Goal: Check status

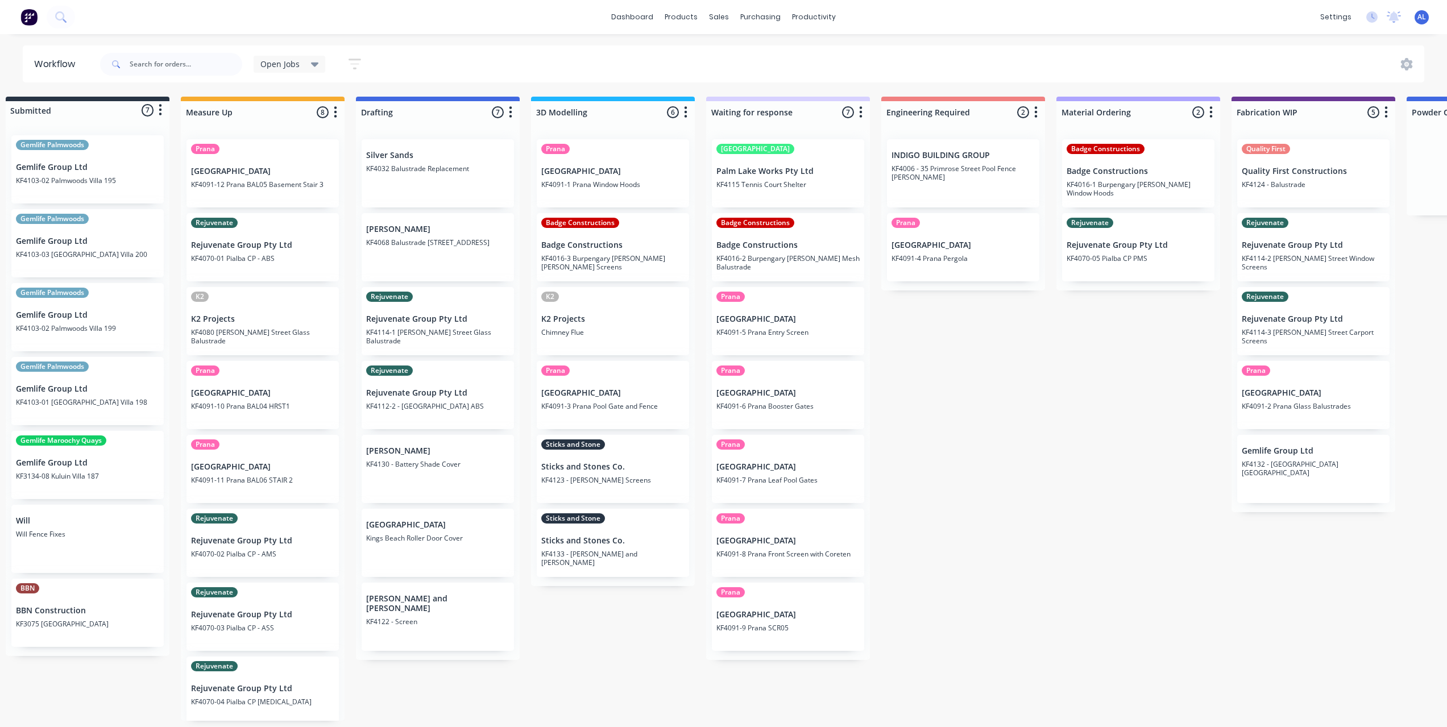
scroll to position [2, 0]
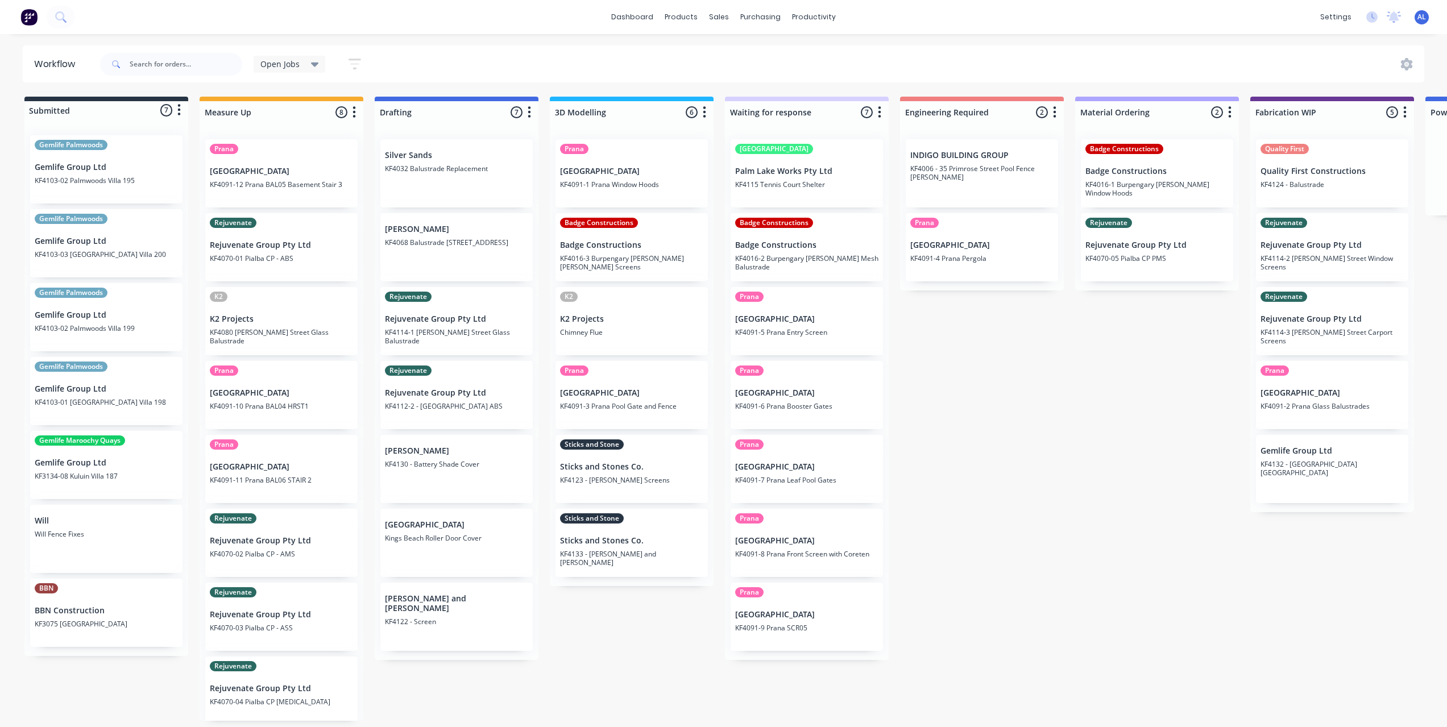
click at [632, 639] on div "Submitted 7 Status colour #273444 hex #273444 Save Cancel Summaries Total order…" at bounding box center [1351, 409] width 2721 height 624
click at [635, 627] on div "Submitted 7 Status colour #273444 hex #273444 Save Cancel Summaries Total order…" at bounding box center [1351, 409] width 2721 height 624
click at [648, 618] on div "Submitted 7 Status colour #273444 hex #273444 Save Cancel Summaries Total order…" at bounding box center [1351, 409] width 2721 height 624
click at [1071, 566] on div "Submitted 7 Status colour #273444 hex #273444 Save Cancel Summaries Total order…" at bounding box center [1351, 409] width 2721 height 624
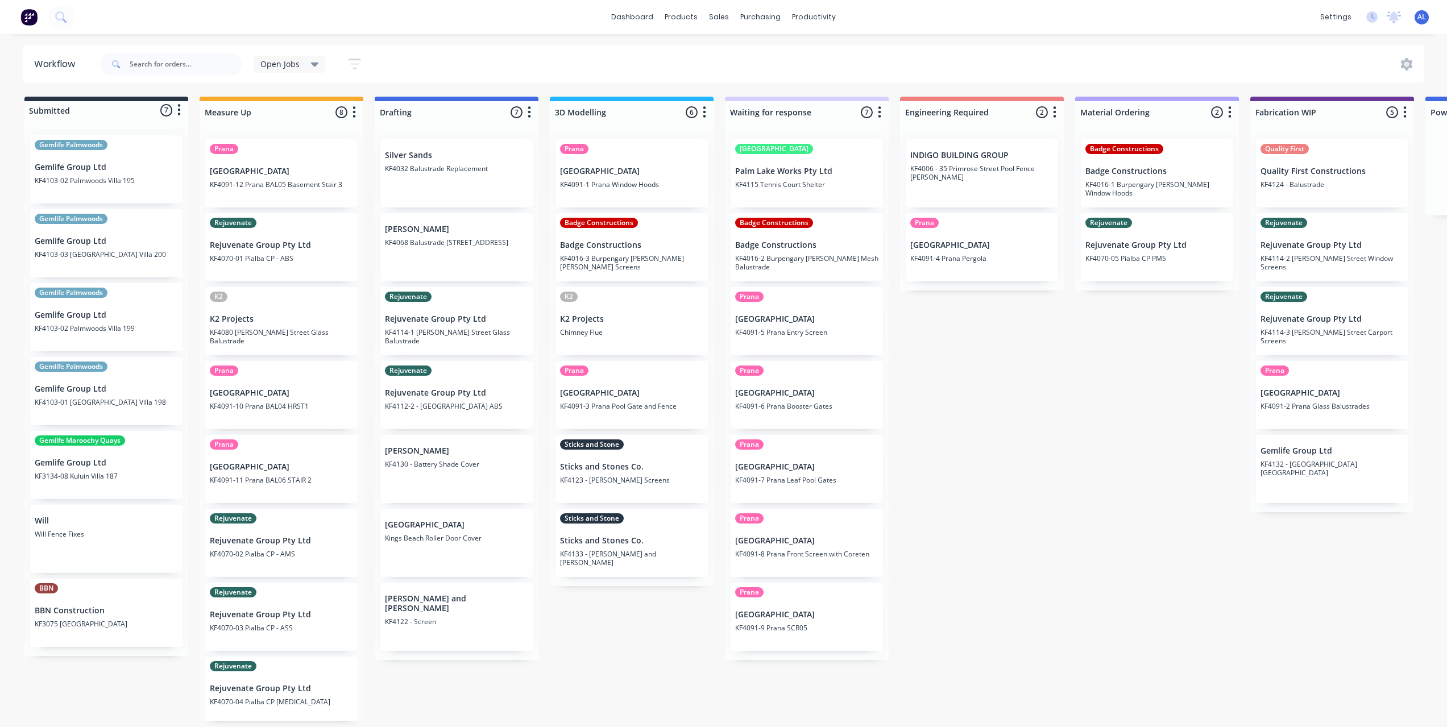
click at [900, 561] on div "Submitted 7 Status colour #273444 hex #273444 Save Cancel Summaries Total order…" at bounding box center [1351, 409] width 2721 height 624
click at [1036, 437] on div "Submitted 7 Status colour #273444 hex #273444 Save Cancel Summaries Total order…" at bounding box center [1351, 409] width 2721 height 624
click at [1024, 430] on div "Submitted 7 Status colour #273444 hex #273444 Save Cancel Summaries Total order…" at bounding box center [1351, 409] width 2721 height 624
click at [1037, 396] on div "Submitted 7 Status colour #273444 hex #273444 Save Cancel Summaries Total order…" at bounding box center [1351, 409] width 2721 height 624
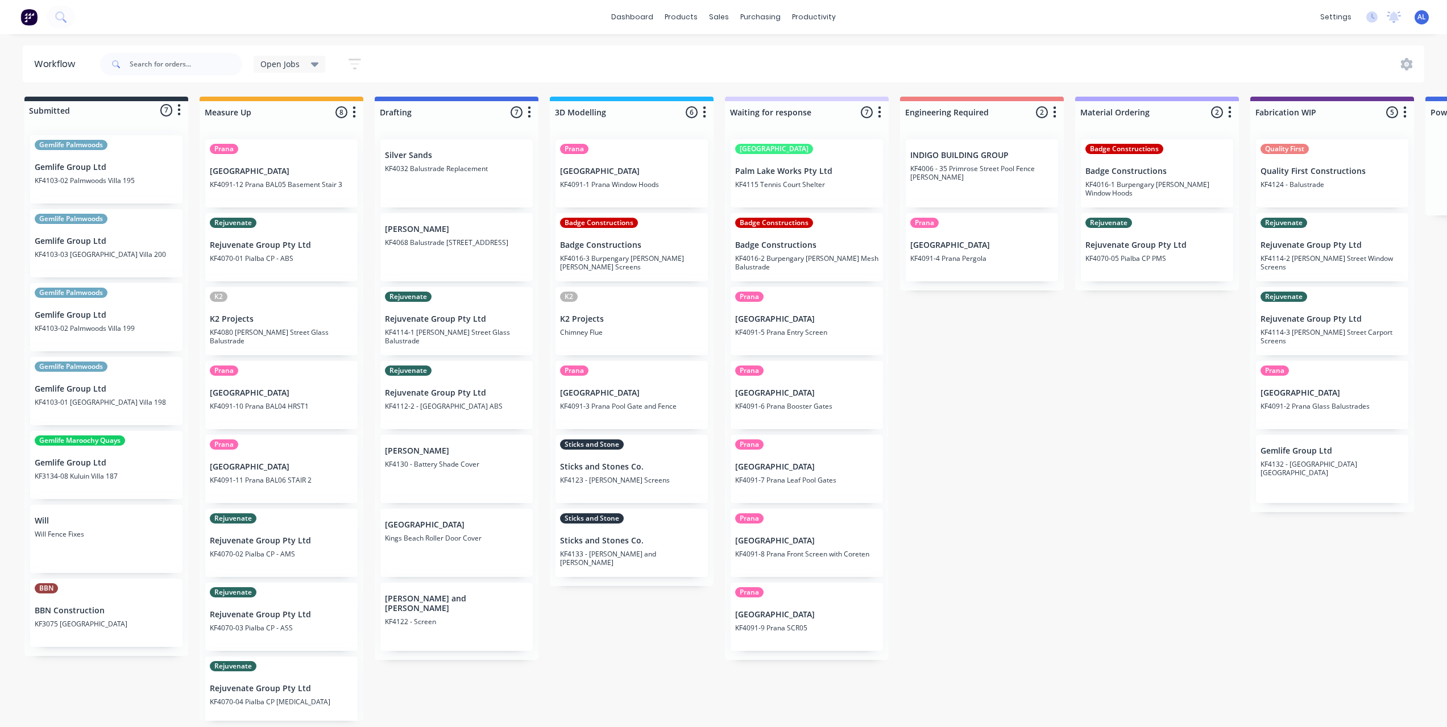
click at [1037, 396] on div "Submitted 7 Status colour #273444 hex #273444 Save Cancel Summaries Total order…" at bounding box center [1351, 409] width 2721 height 624
click at [980, 440] on div "Submitted 7 Status colour #273444 hex #273444 Save Cancel Summaries Total order…" at bounding box center [1351, 409] width 2721 height 624
click at [612, 611] on div "Submitted 7 Status colour #273444 hex #273444 Save Cancel Summaries Total order…" at bounding box center [1351, 409] width 2721 height 624
click at [969, 429] on div "Submitted 7 Status colour #273444 hex #273444 Save Cancel Summaries Total order…" at bounding box center [1351, 409] width 2721 height 624
click at [672, 650] on div "Submitted 7 Status colour #273444 hex #273444 Save Cancel Summaries Total order…" at bounding box center [1351, 409] width 2721 height 624
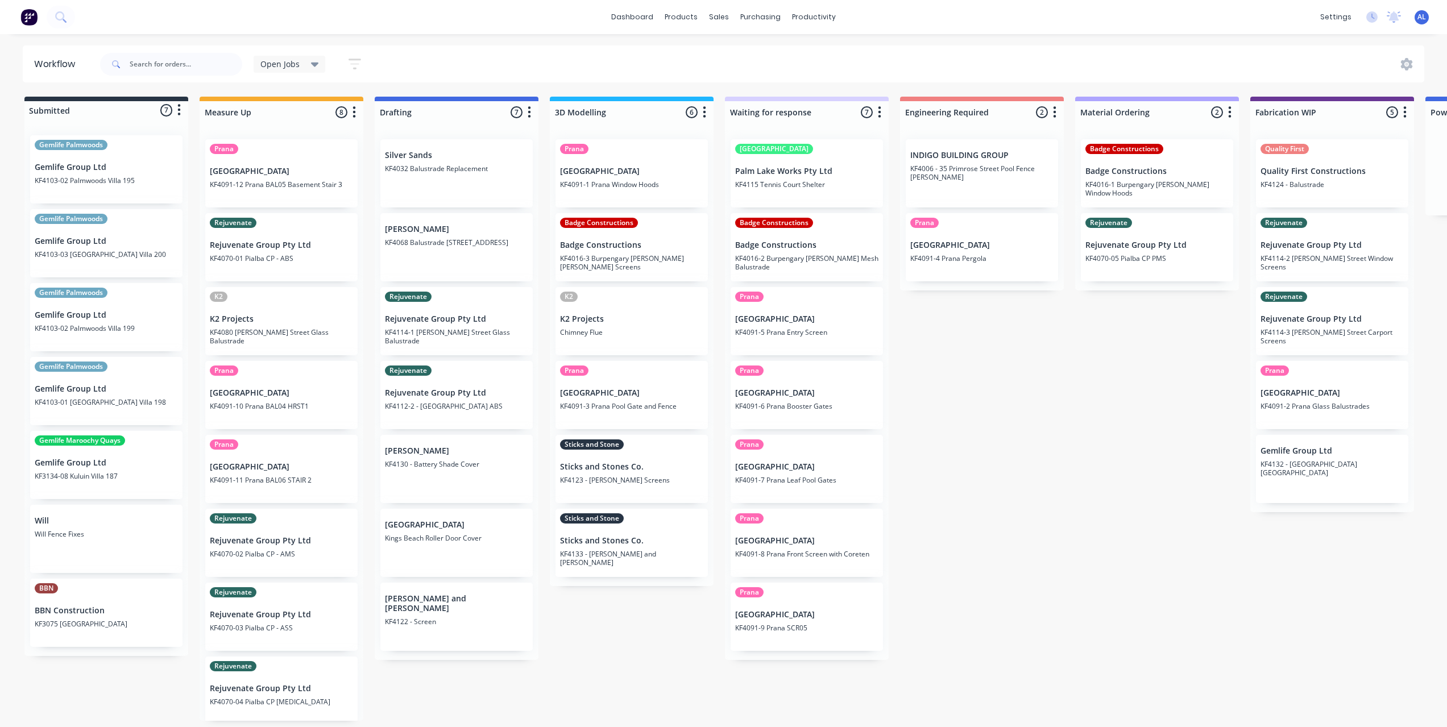
click at [660, 651] on div "Submitted 7 Status colour #273444 hex #273444 Save Cancel Summaries Total order…" at bounding box center [1351, 409] width 2721 height 624
click at [1025, 513] on div "Submitted 7 Status colour #273444 hex #273444 Save Cancel Summaries Total order…" at bounding box center [1351, 409] width 2721 height 624
click at [649, 648] on div "Submitted 7 Status colour #273444 hex #273444 Save Cancel Summaries Total order…" at bounding box center [1351, 409] width 2721 height 624
click at [972, 580] on div "Submitted 7 Status colour #273444 hex #273444 Save Cancel Summaries Total order…" at bounding box center [1351, 409] width 2721 height 624
click at [967, 593] on div "Submitted 7 Status colour #273444 hex #273444 Save Cancel Summaries Total order…" at bounding box center [1351, 409] width 2721 height 624
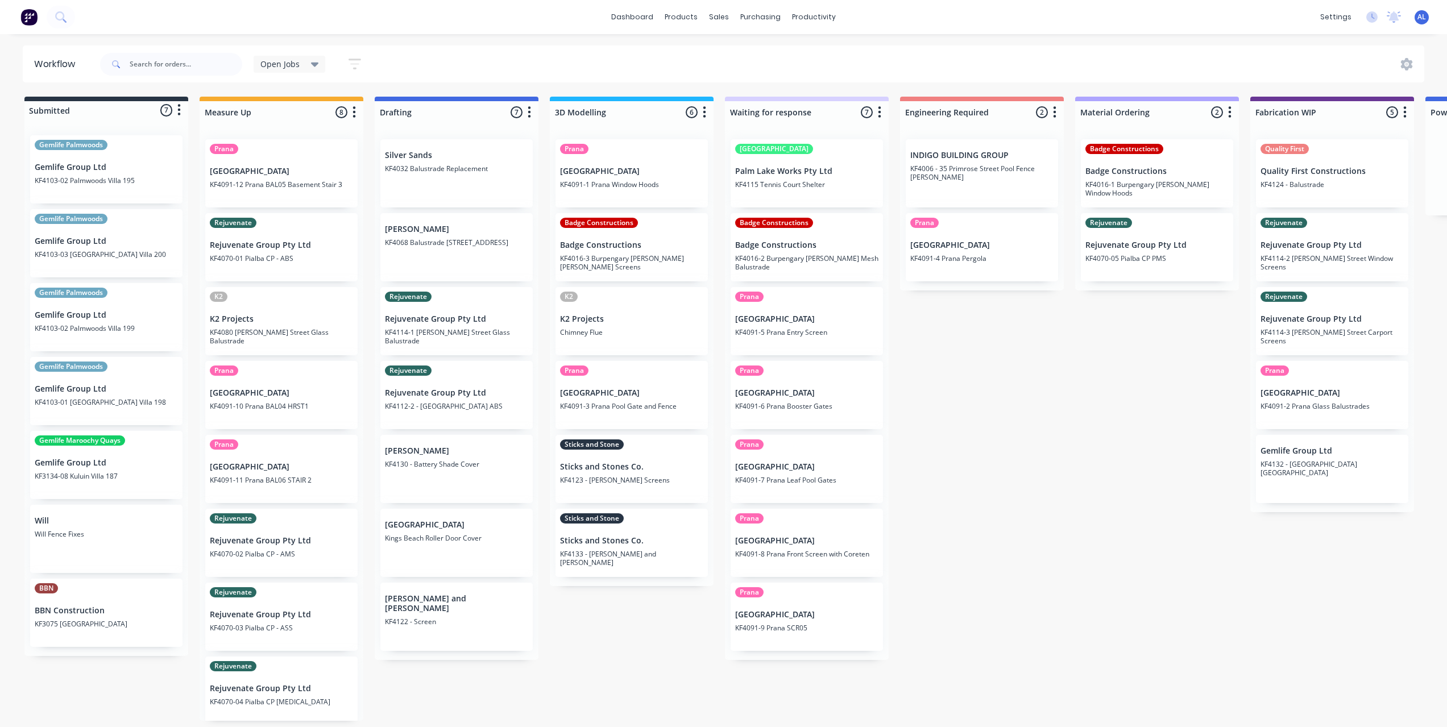
click at [614, 635] on div "Submitted 7 Status colour #273444 hex #273444 Save Cancel Summaries Total order…" at bounding box center [1351, 409] width 2721 height 624
click at [1015, 542] on div "Submitted 7 Status colour #273444 hex #273444 Save Cancel Summaries Total order…" at bounding box center [1351, 409] width 2721 height 624
click at [581, 38] on div "dashboard products sales purchasing productivity dashboard products Product Cat…" at bounding box center [723, 329] width 1447 height 659
